Goal: Use online tool/utility: Utilize a website feature to perform a specific function

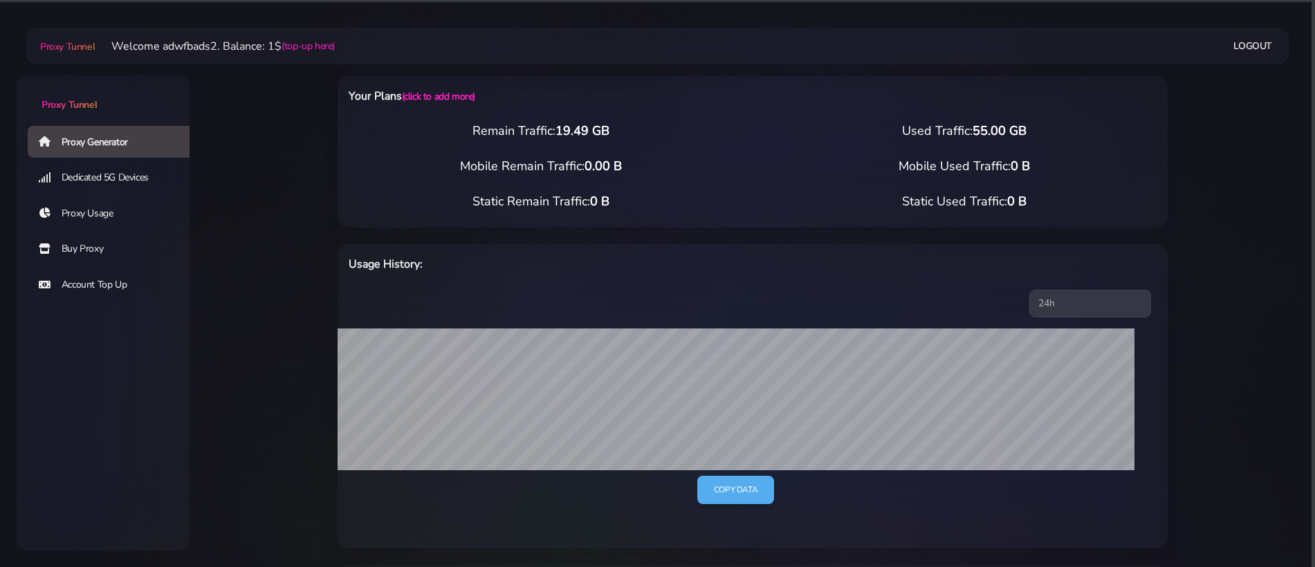
select select "ES"
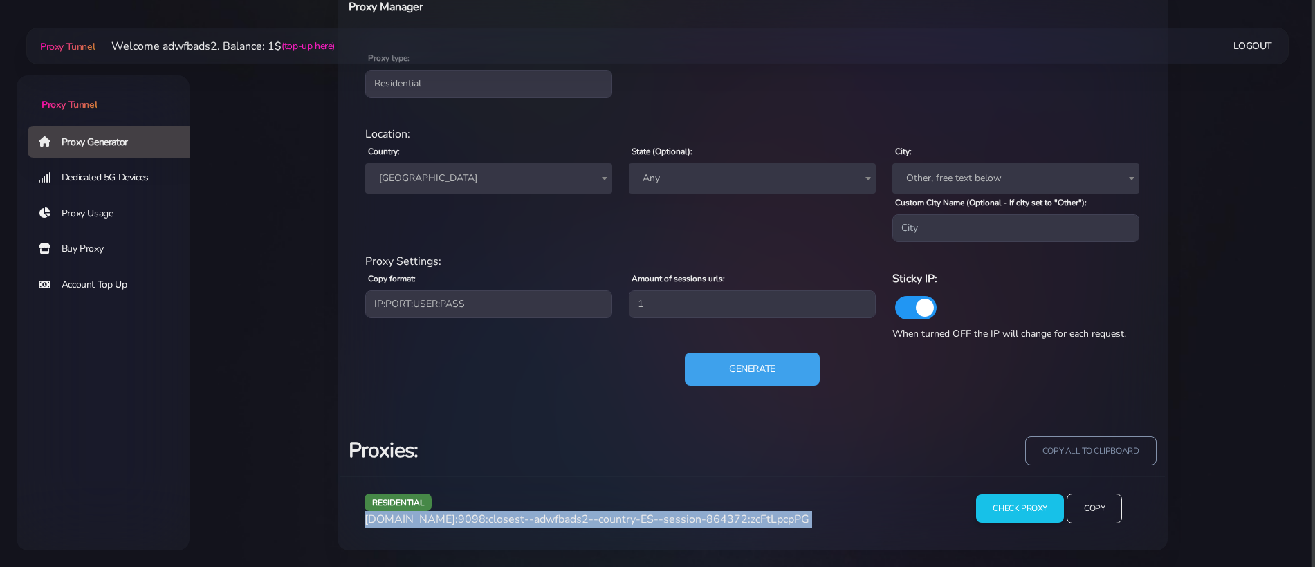
click at [781, 385] on button "Generate" at bounding box center [752, 369] width 135 height 33
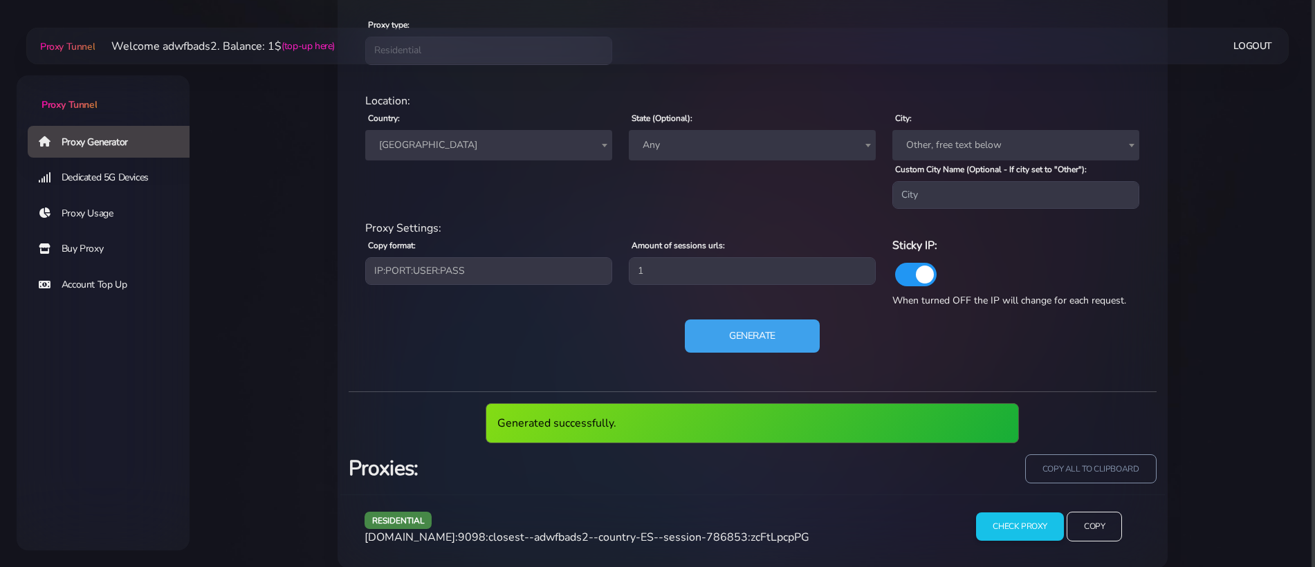
scroll to position [630, 0]
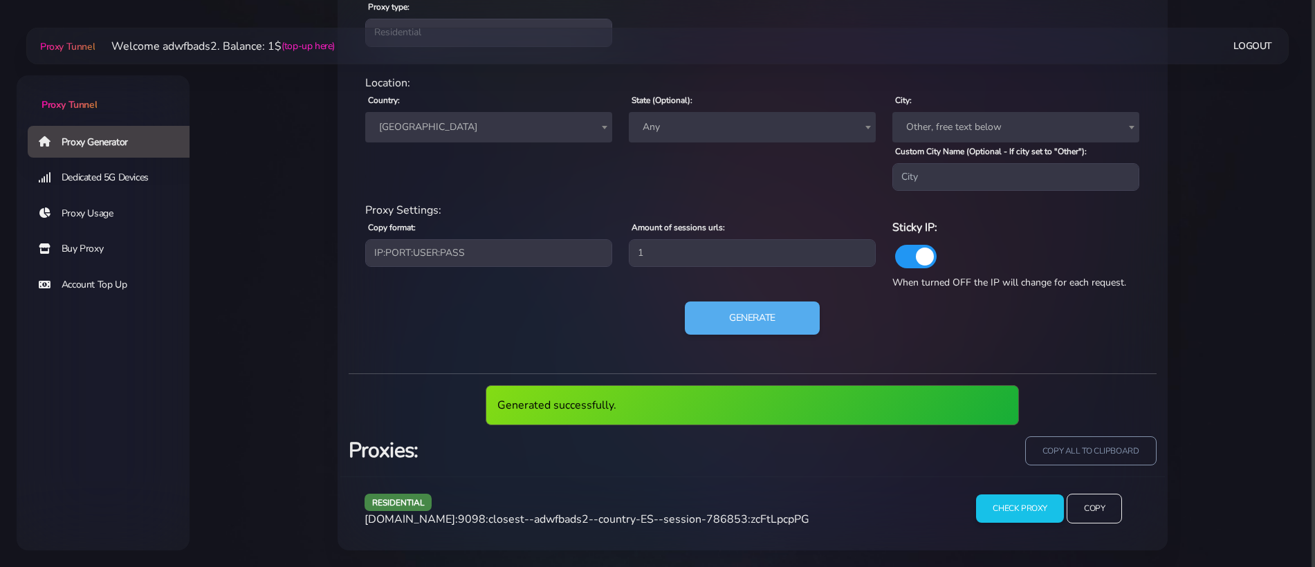
click at [637, 515] on span "[DOMAIN_NAME]:9098:closest--adwfbads2--country-ES--session-786853:zcFtLpcpPG" at bounding box center [587, 519] width 445 height 15
click at [637, 514] on span "[DOMAIN_NAME]:9098:closest--adwfbads2--country-ES--session-786853:zcFtLpcpPG" at bounding box center [587, 519] width 445 height 15
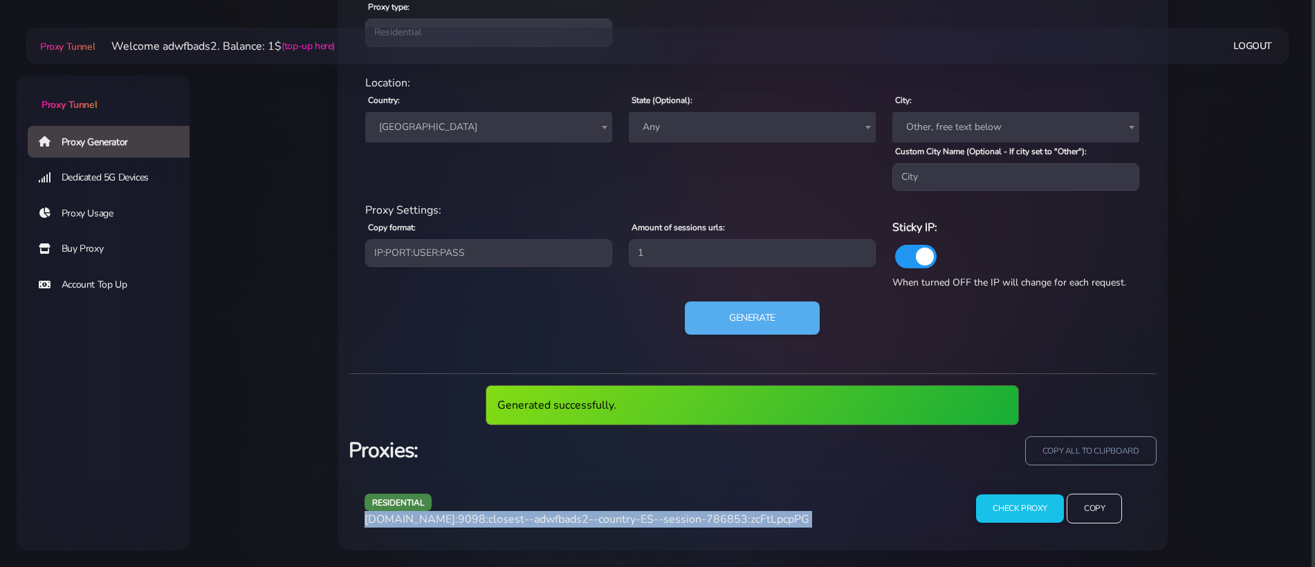
click at [637, 514] on span "[DOMAIN_NAME]:9098:closest--adwfbads2--country-ES--session-786853:zcFtLpcpPG" at bounding box center [587, 519] width 445 height 15
copy div "[DOMAIN_NAME]:9098:closest--adwfbads2--country-ES--session-786853:zcFtLpcpPG"
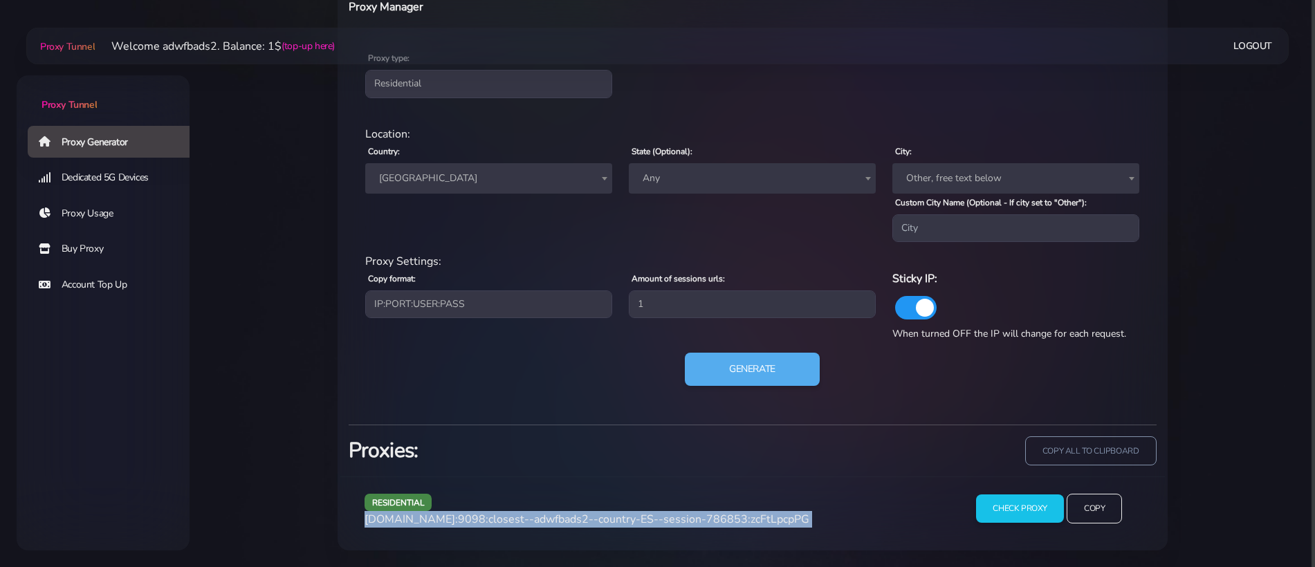
scroll to position [578, 0]
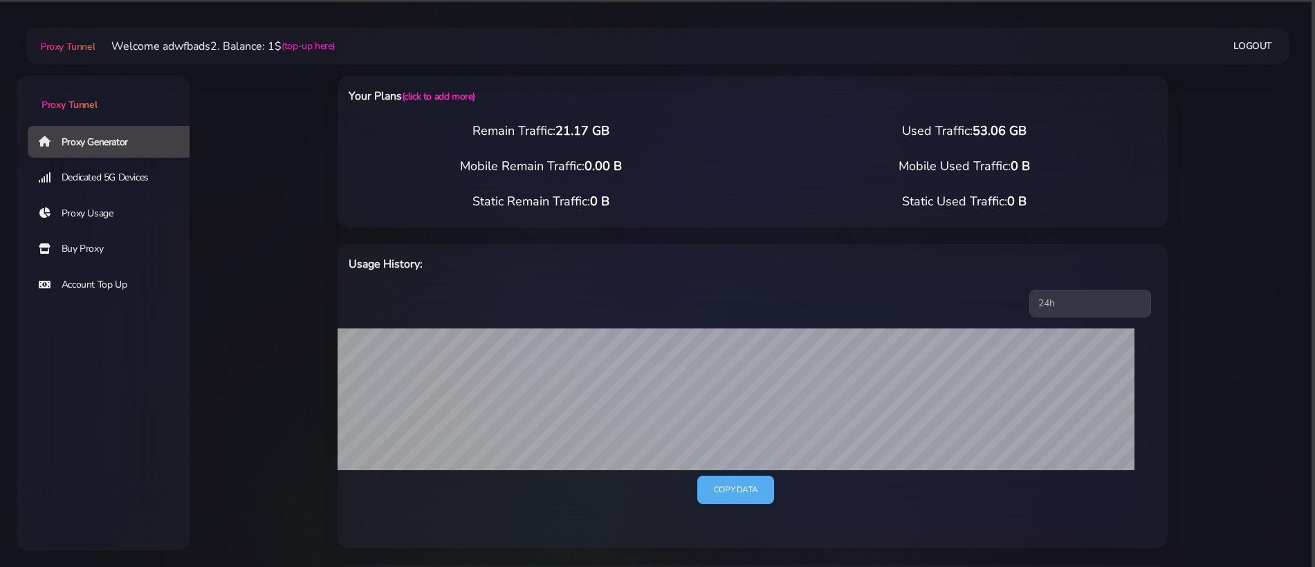
select select "US"
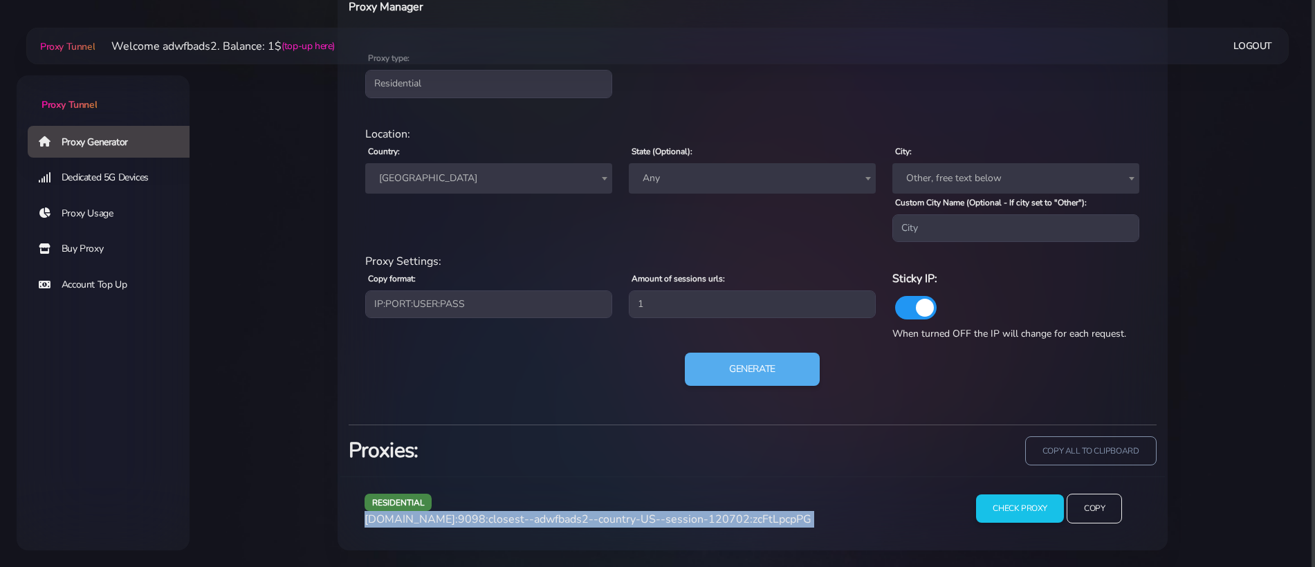
click at [453, 167] on span "[GEOGRAPHIC_DATA]" at bounding box center [488, 178] width 247 height 30
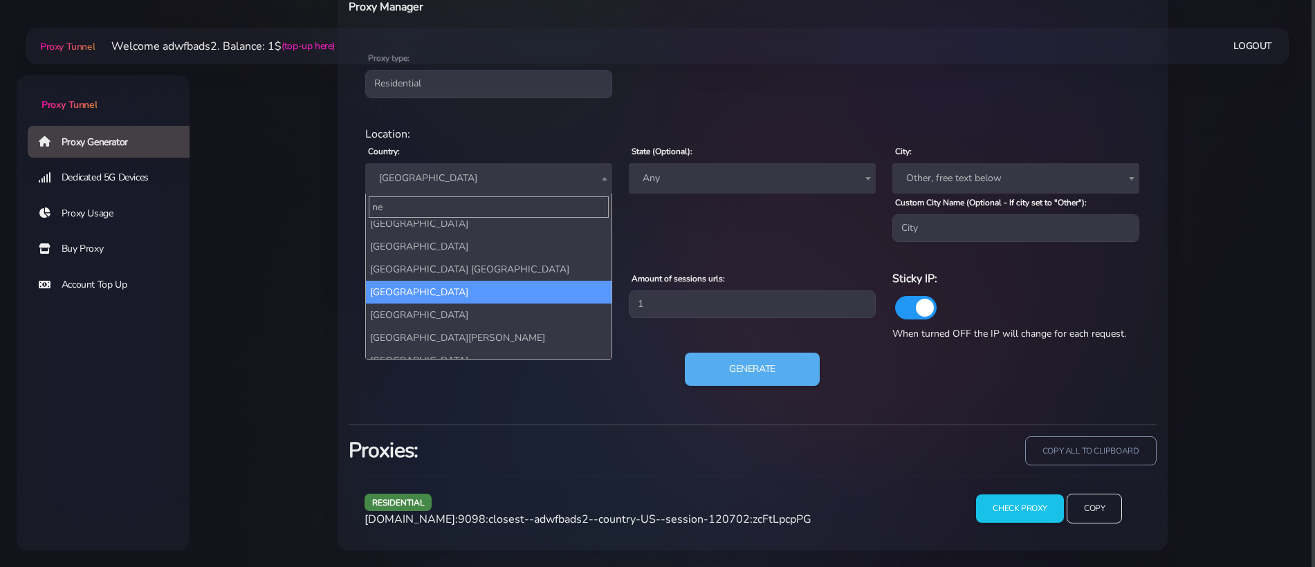
scroll to position [0, 0]
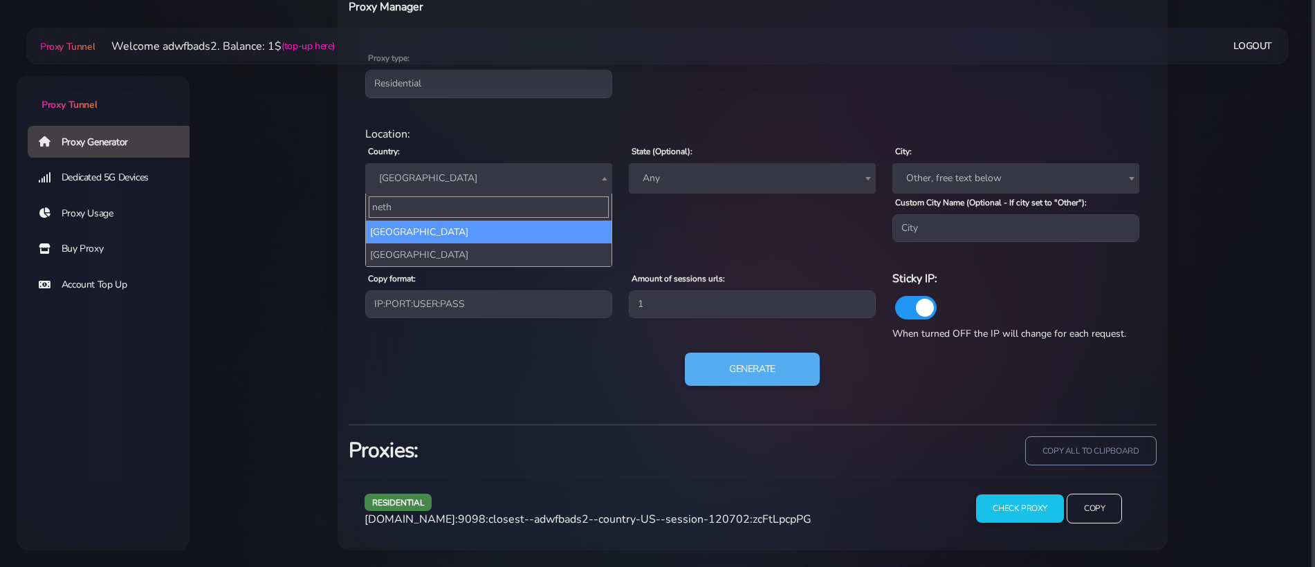
type input "nethe"
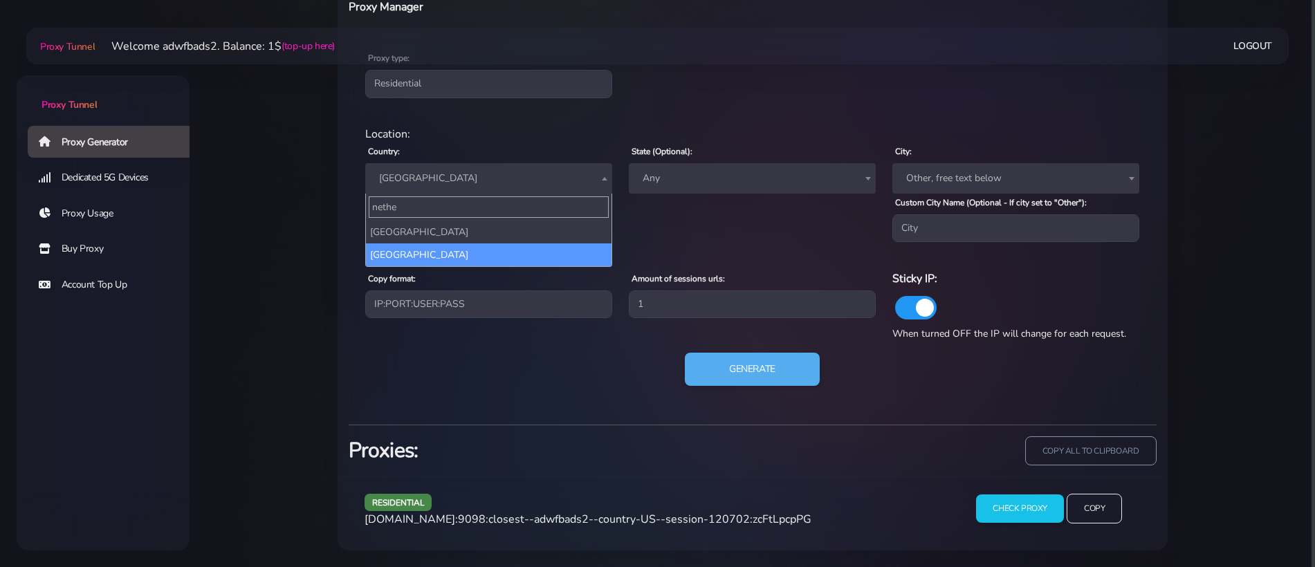
select select "NL"
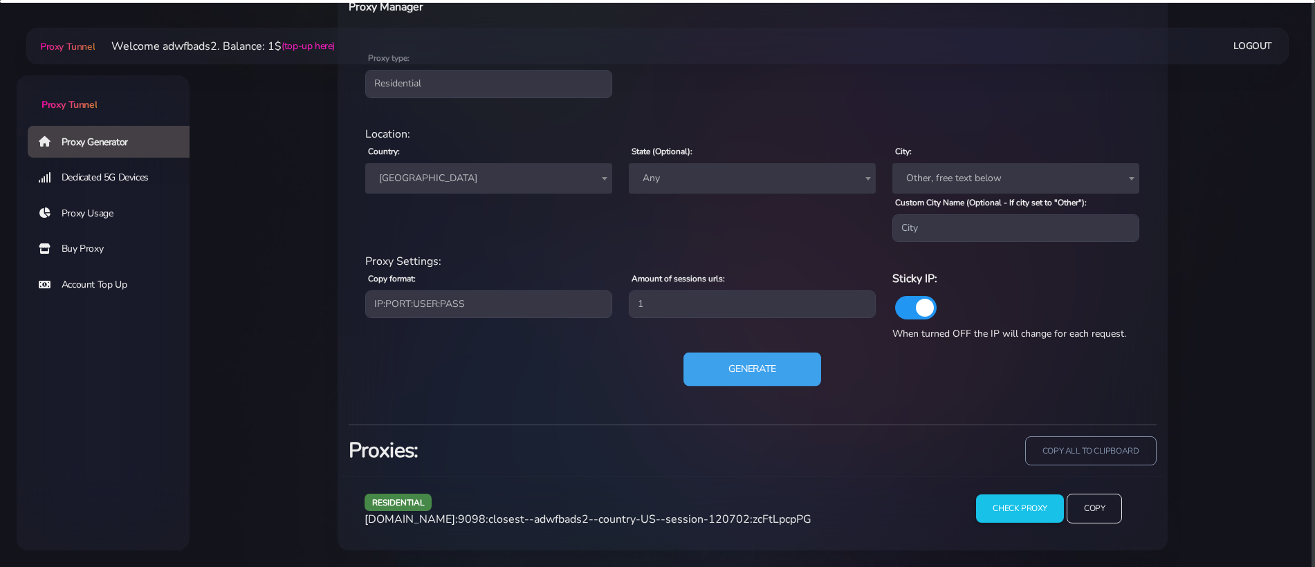
click at [746, 374] on button "Generate" at bounding box center [753, 370] width 138 height 34
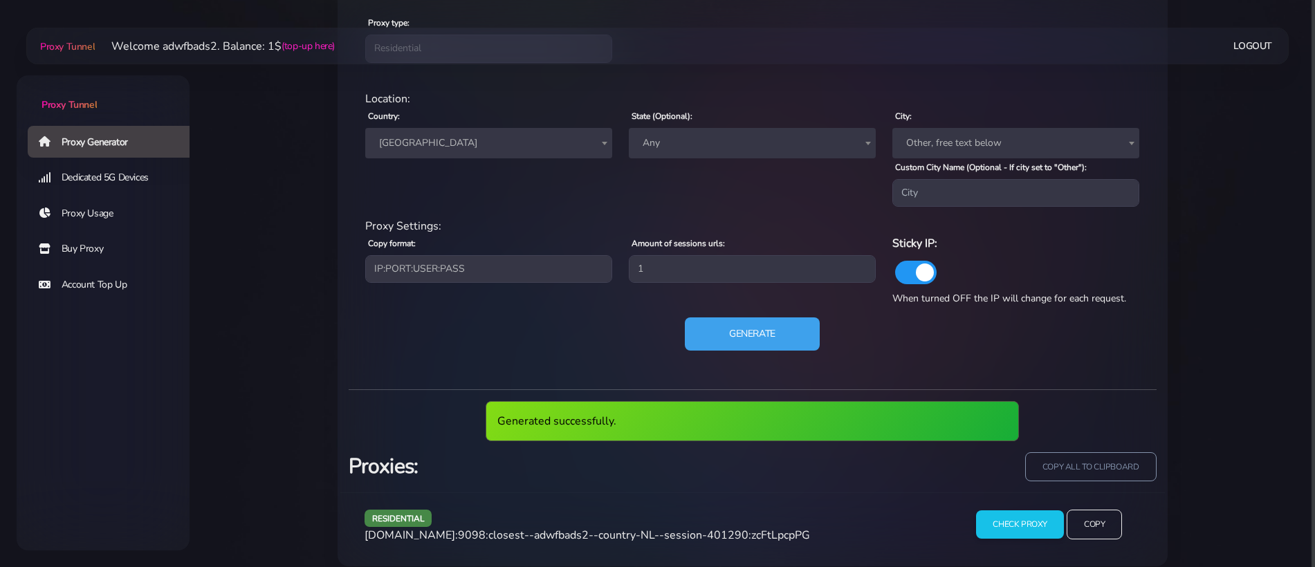
scroll to position [630, 0]
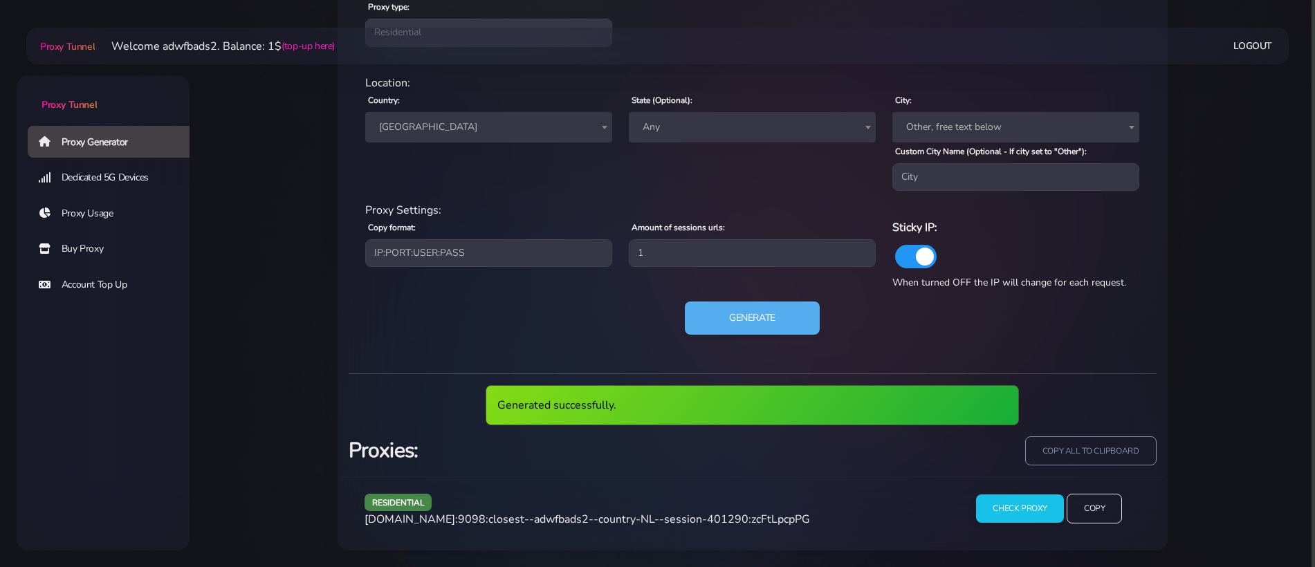
click at [655, 520] on span "agg.proxytunnel.io:9098:closest--adwfbads2--country-NL--session-401290:zcFtLpcp…" at bounding box center [588, 519] width 446 height 15
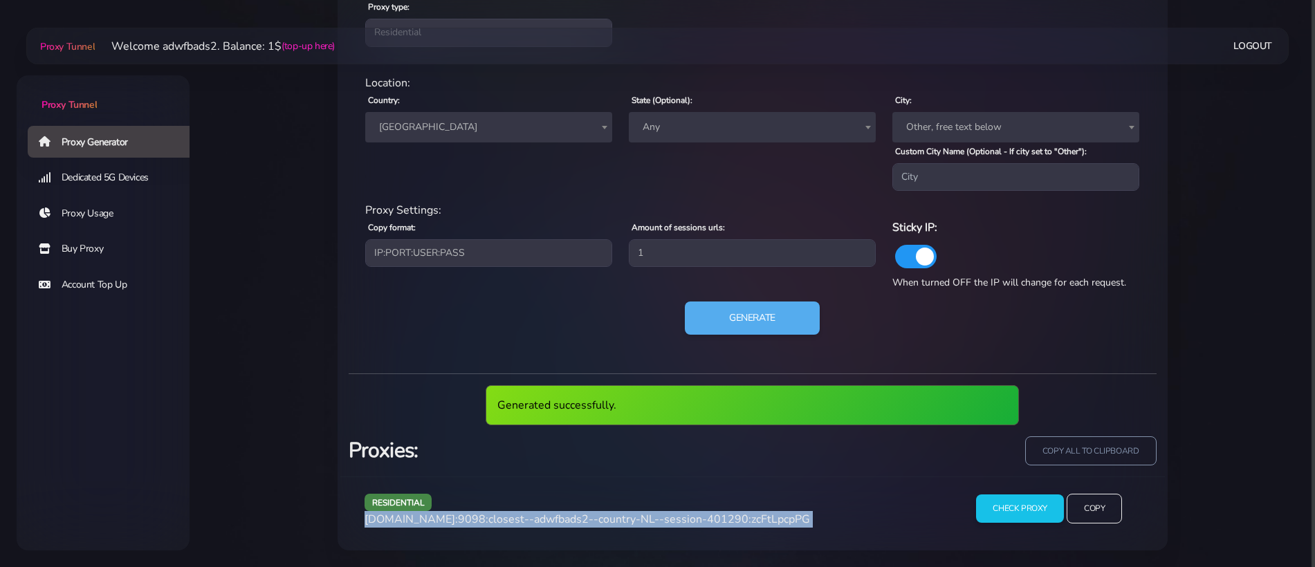
click at [655, 520] on span "agg.proxytunnel.io:9098:closest--adwfbads2--country-NL--session-401290:zcFtLpcp…" at bounding box center [588, 519] width 446 height 15
copy div "agg.proxytunnel.io:9098:closest--adwfbads2--country-NL--session-401290:zcFtLpcp…"
